Goal: Task Accomplishment & Management: Complete application form

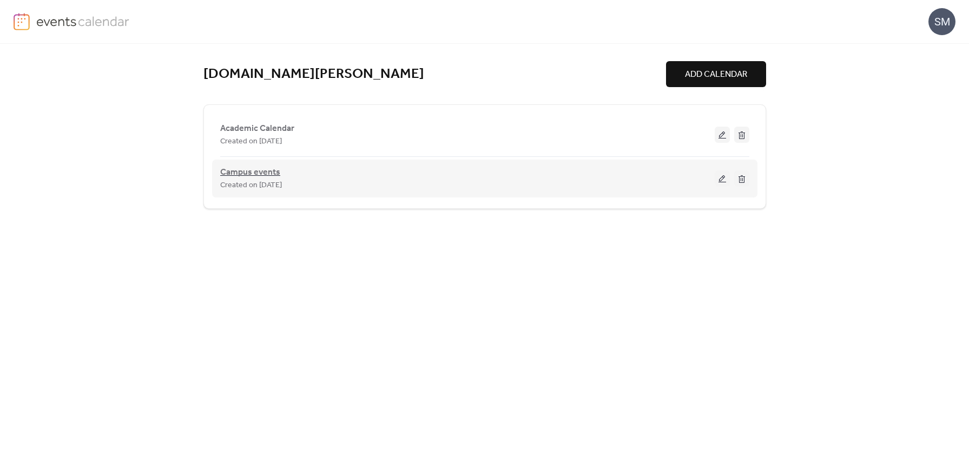
click at [243, 173] on span "Campus events" at bounding box center [250, 172] width 60 height 13
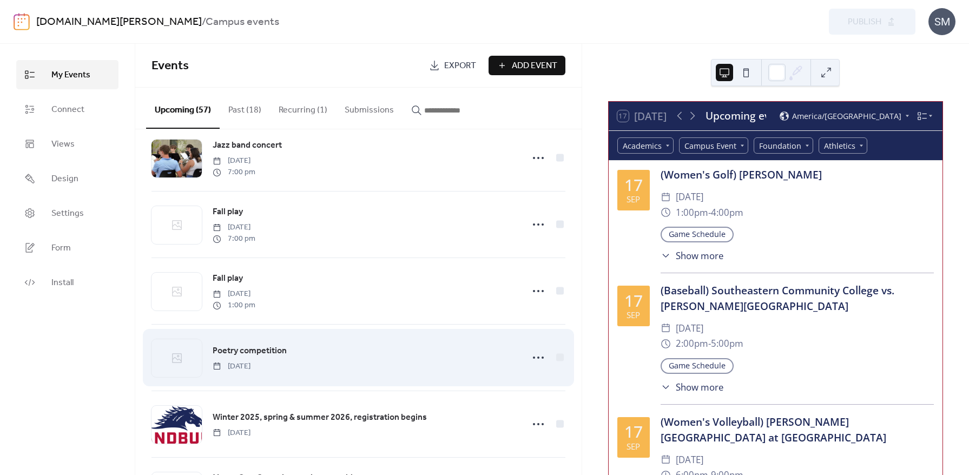
scroll to position [1135, 0]
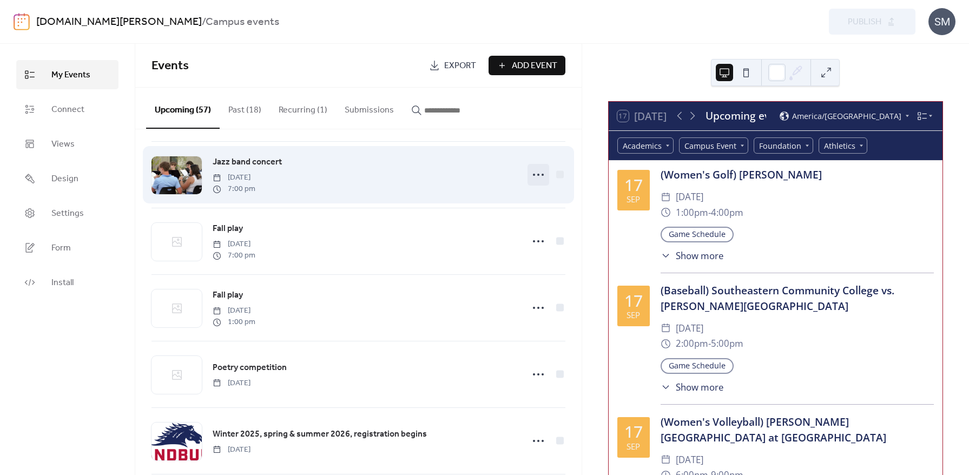
click at [531, 179] on icon at bounding box center [538, 174] width 17 height 17
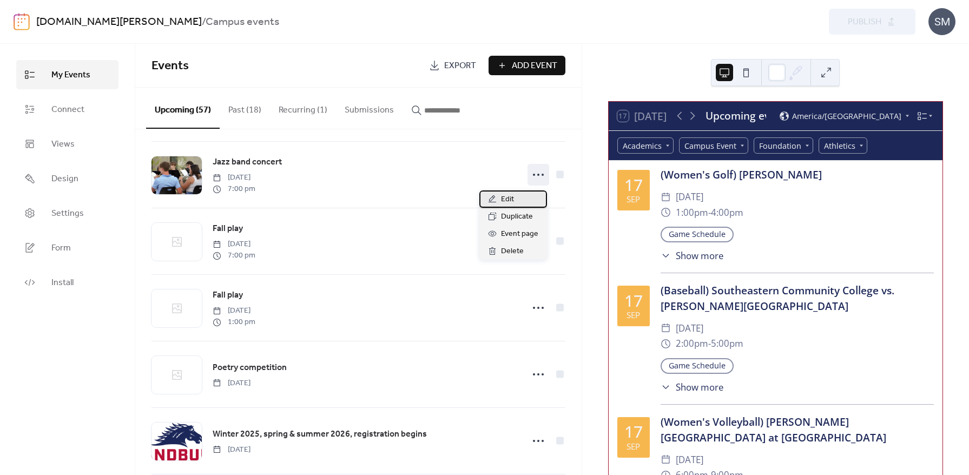
click at [512, 200] on span "Edit" at bounding box center [507, 199] width 13 height 13
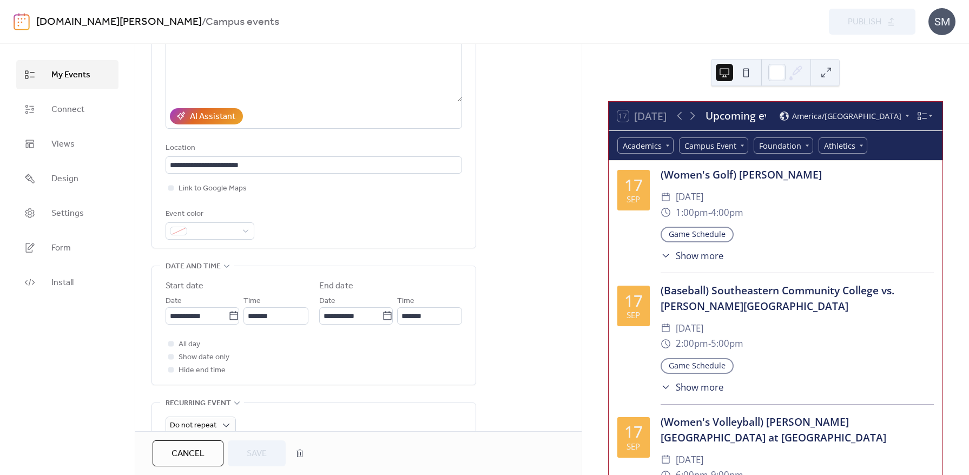
scroll to position [154, 0]
click at [231, 319] on icon at bounding box center [233, 315] width 11 height 11
click at [228, 319] on input "**********" at bounding box center [197, 315] width 63 height 17
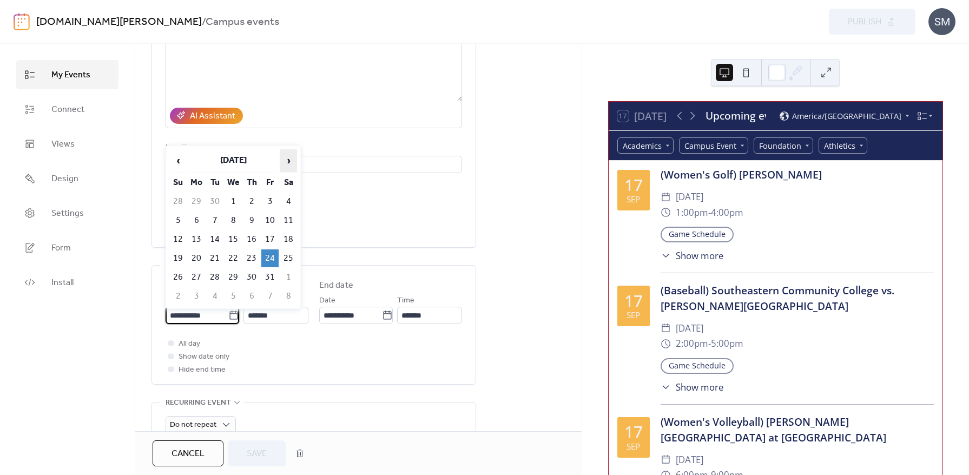
click at [289, 161] on span "›" at bounding box center [288, 161] width 16 height 22
click at [196, 278] on td "24" at bounding box center [196, 277] width 17 height 18
type input "**********"
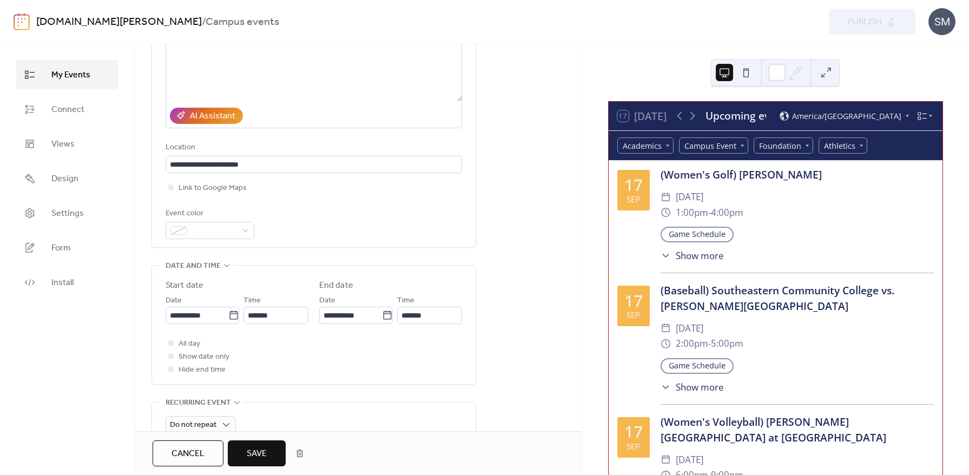
click at [253, 454] on span "Save" at bounding box center [257, 453] width 20 height 13
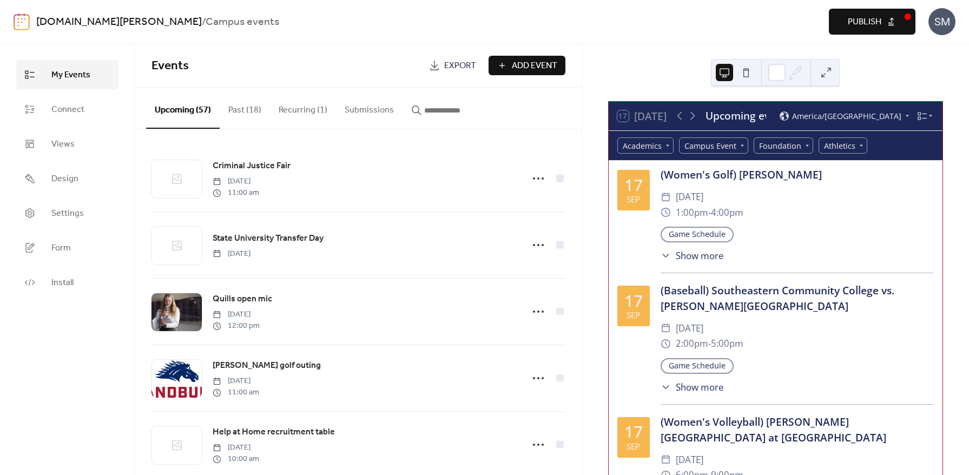
click at [871, 23] on span "Publish" at bounding box center [865, 22] width 34 height 13
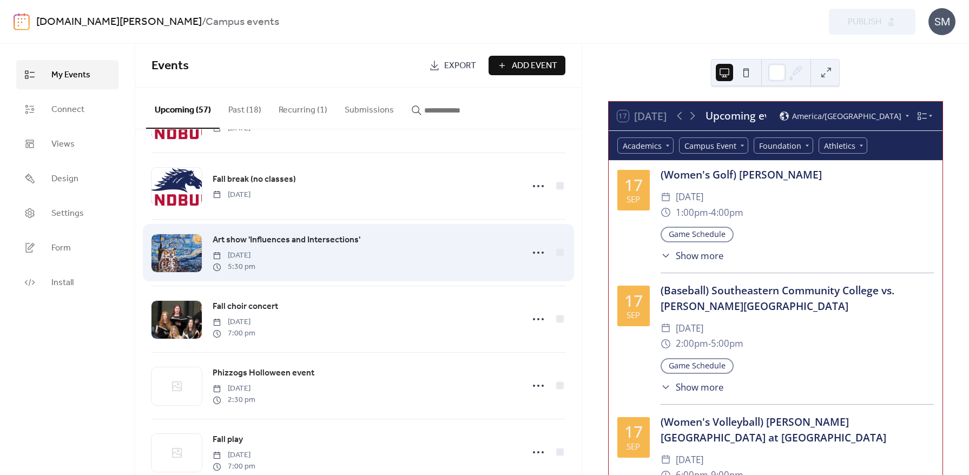
scroll to position [799, 0]
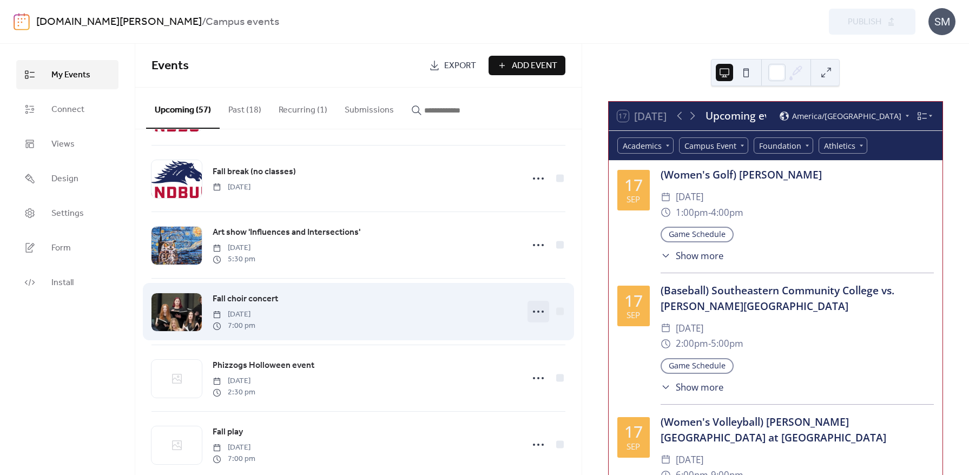
click at [537, 315] on icon at bounding box center [538, 311] width 17 height 17
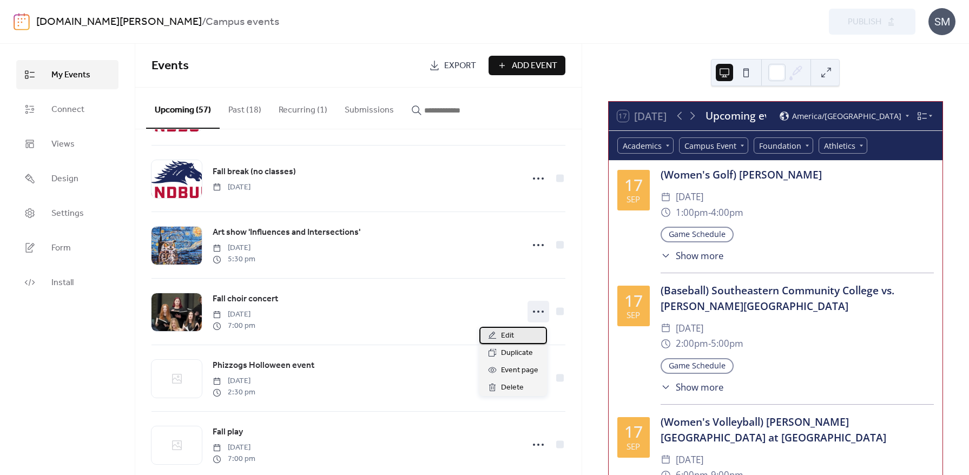
click at [513, 335] on div "Edit" at bounding box center [513, 335] width 68 height 17
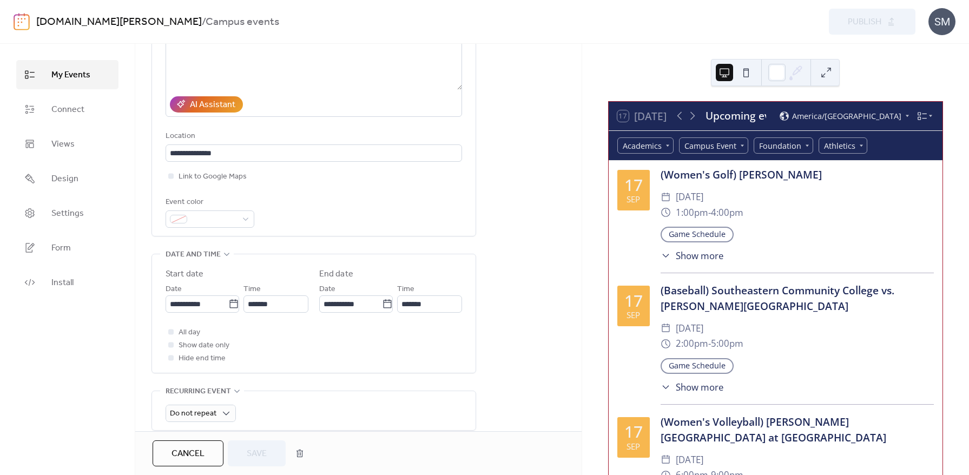
scroll to position [167, 0]
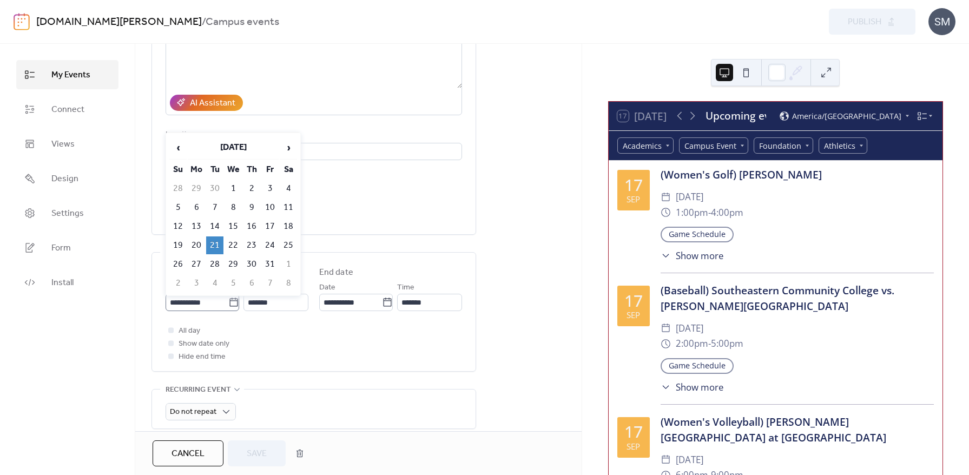
click at [232, 302] on icon at bounding box center [233, 302] width 11 height 11
click at [228, 302] on input "**********" at bounding box center [197, 302] width 63 height 17
click at [286, 147] on span "›" at bounding box center [288, 148] width 16 height 22
click at [176, 148] on span "‹" at bounding box center [178, 148] width 16 height 22
click at [289, 148] on span "›" at bounding box center [288, 148] width 16 height 22
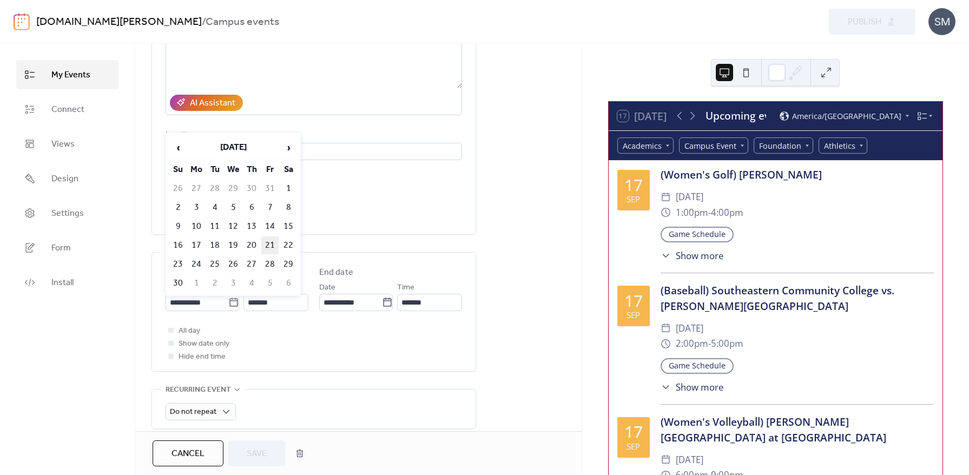
click at [267, 241] on td "21" at bounding box center [269, 245] width 17 height 18
type input "**********"
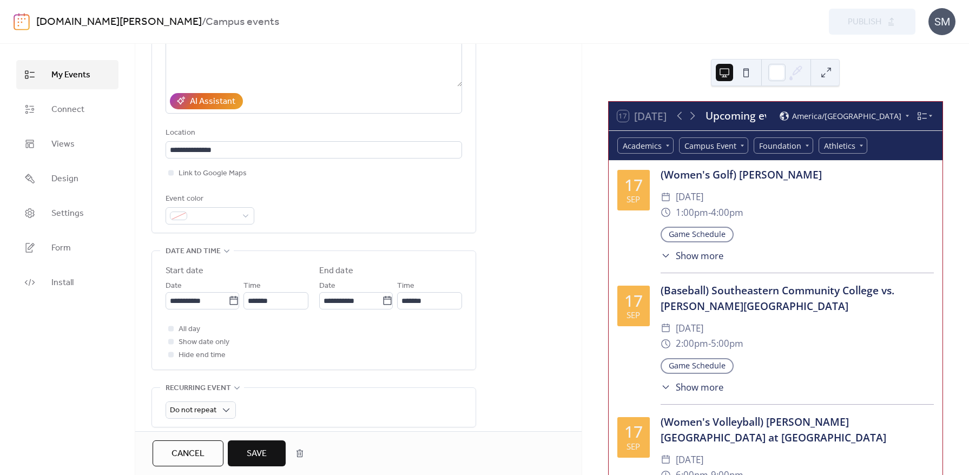
scroll to position [169, 0]
click at [262, 459] on span "Save" at bounding box center [257, 453] width 20 height 13
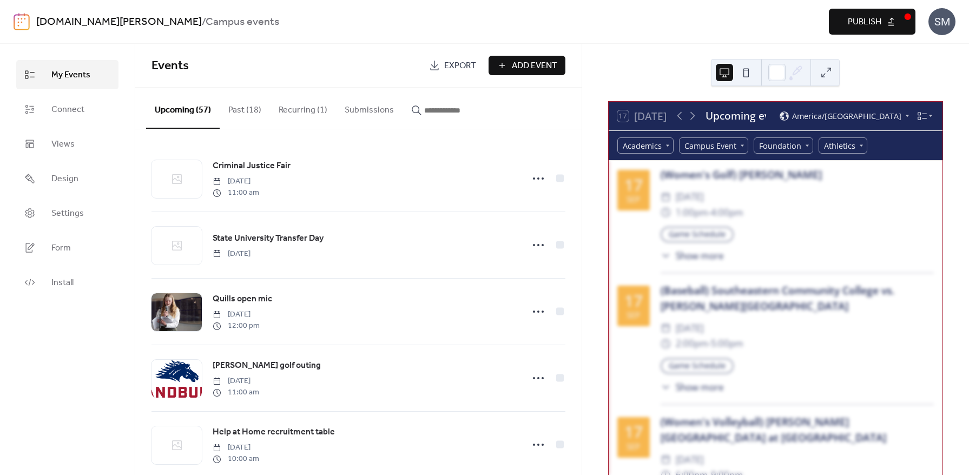
click at [856, 21] on span "Publish" at bounding box center [865, 22] width 34 height 13
